Goal: Information Seeking & Learning: Stay updated

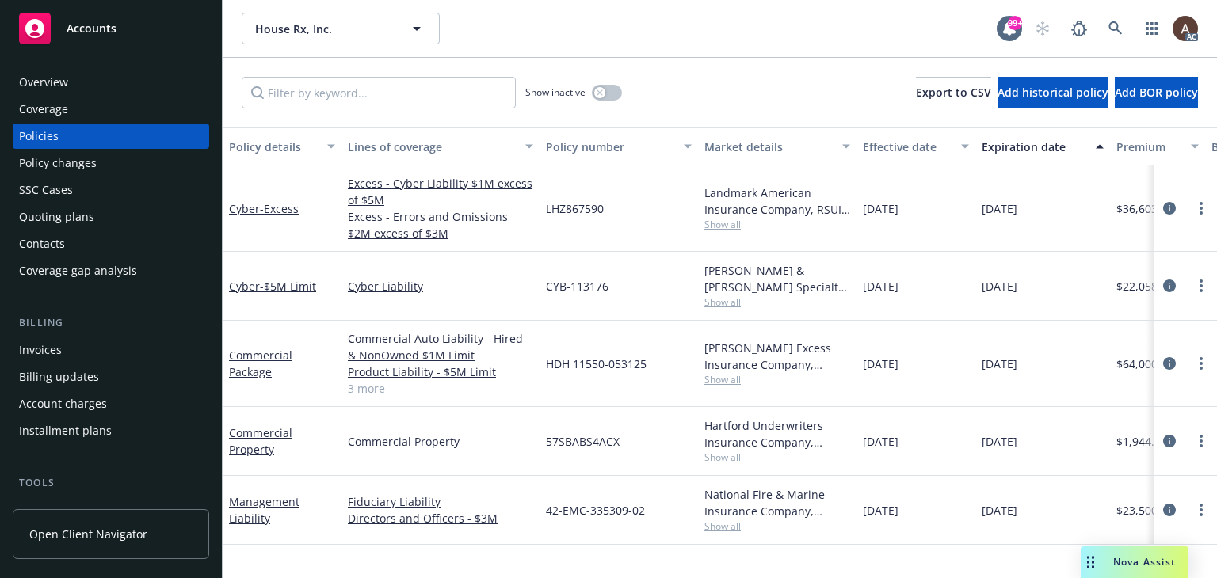
click at [124, 167] on div "Policy changes" at bounding box center [111, 163] width 184 height 25
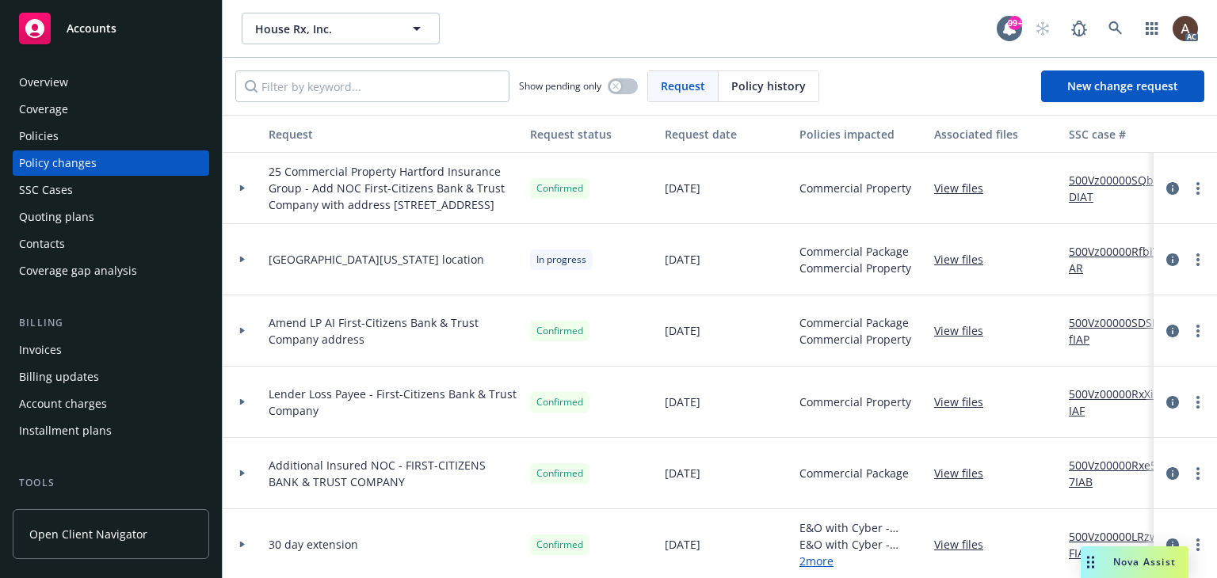
click at [242, 334] on icon at bounding box center [242, 331] width 5 height 6
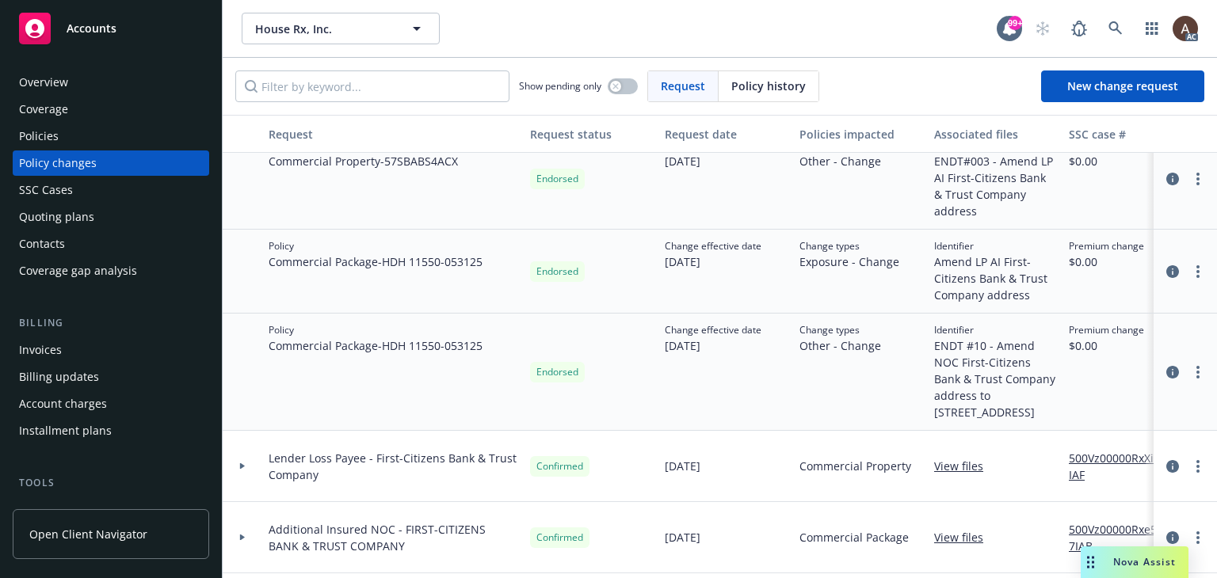
scroll to position [158, 0]
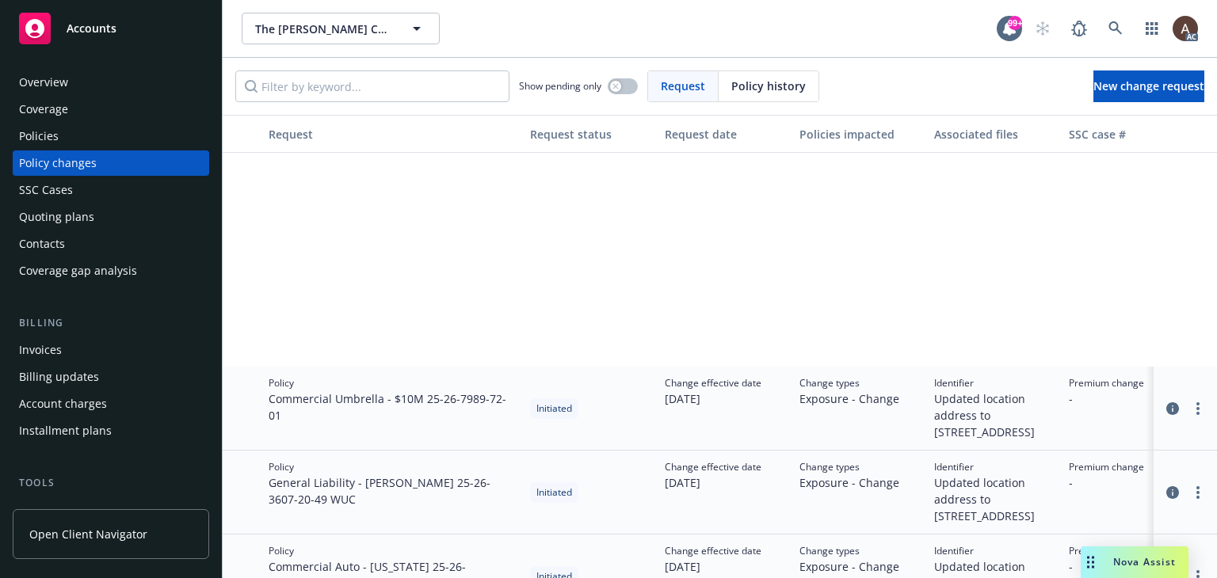
scroll to position [317, 0]
